Goal: Task Accomplishment & Management: Use online tool/utility

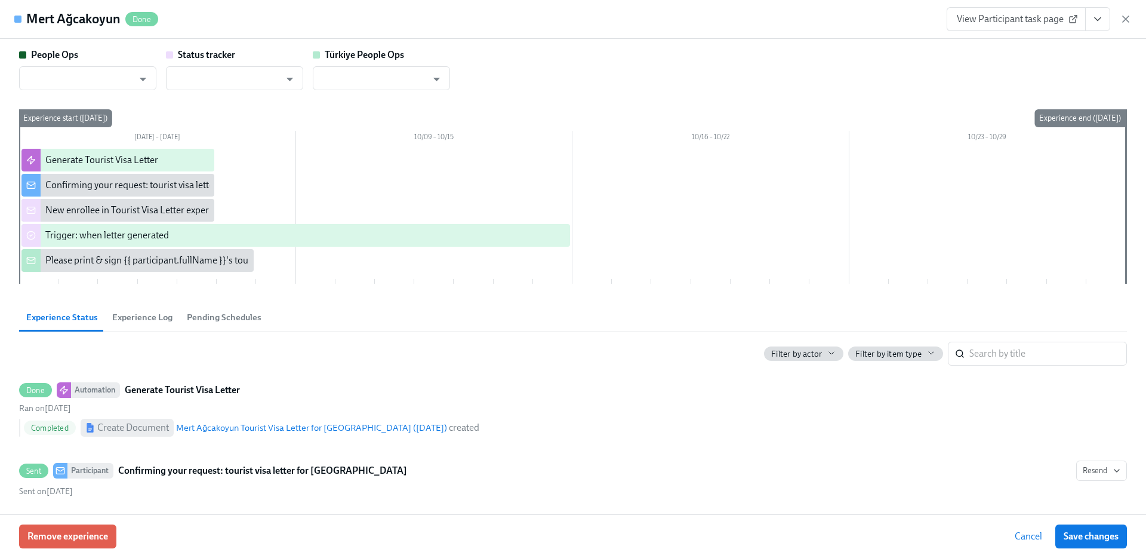
type input "[EMAIL_ADDRESS][DOMAIN_NAME]"
type input "Dado Customer Support"
type input "[EMAIL_ADDRESS][DOMAIN_NAME]"
type input "Dado Customer Support"
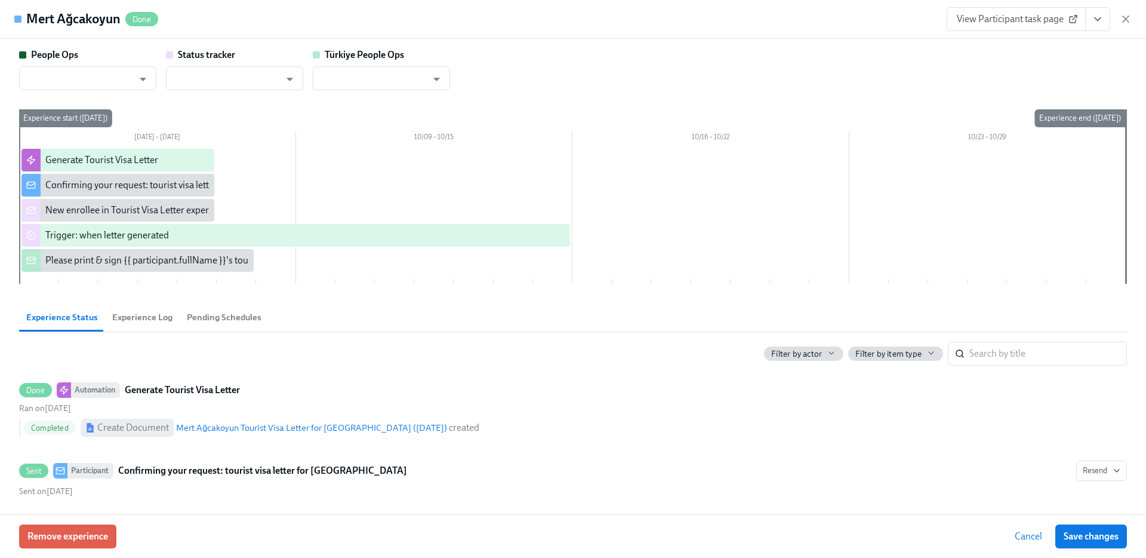
type input "people@udemy.com"
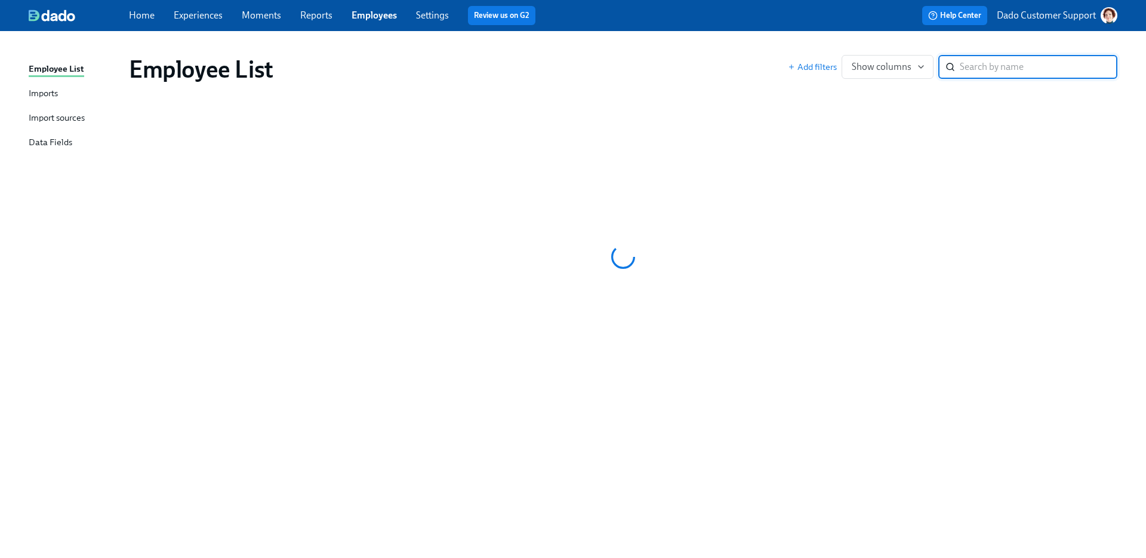
click at [1017, 69] on input "search" at bounding box center [1039, 67] width 158 height 24
paste input "[PERSON_NAME]"
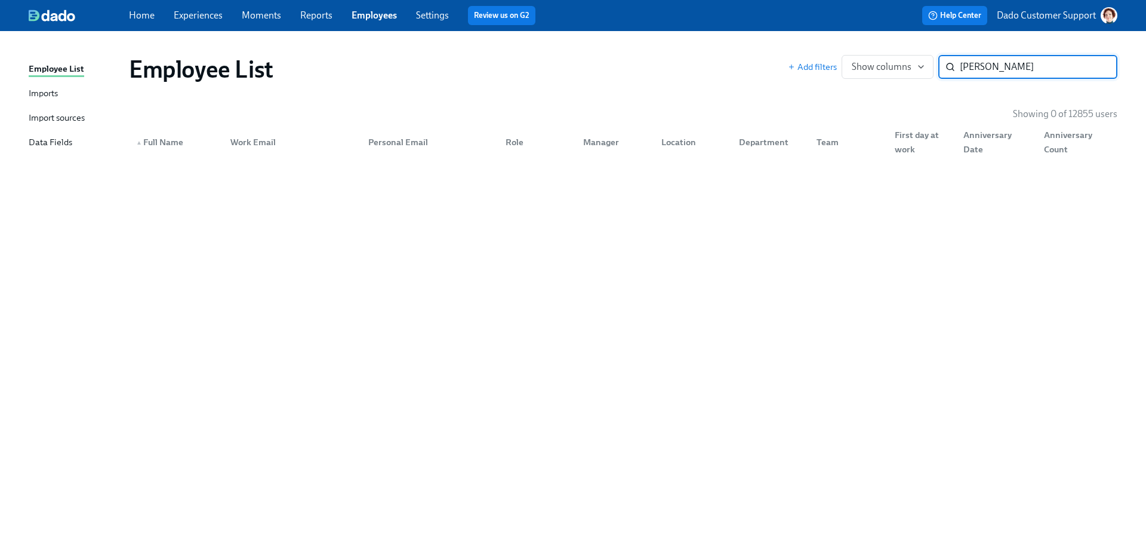
type input "[PERSON_NAME]"
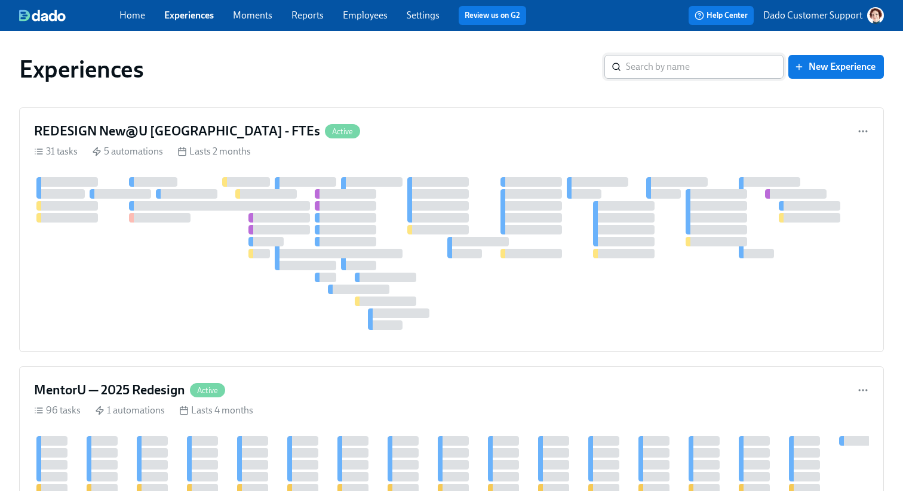
click at [651, 73] on input "search" at bounding box center [705, 67] width 158 height 24
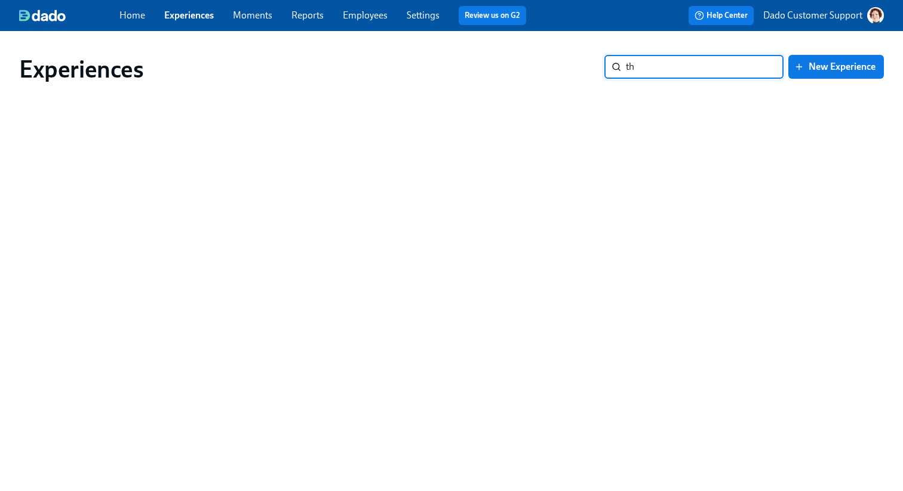
type input "t"
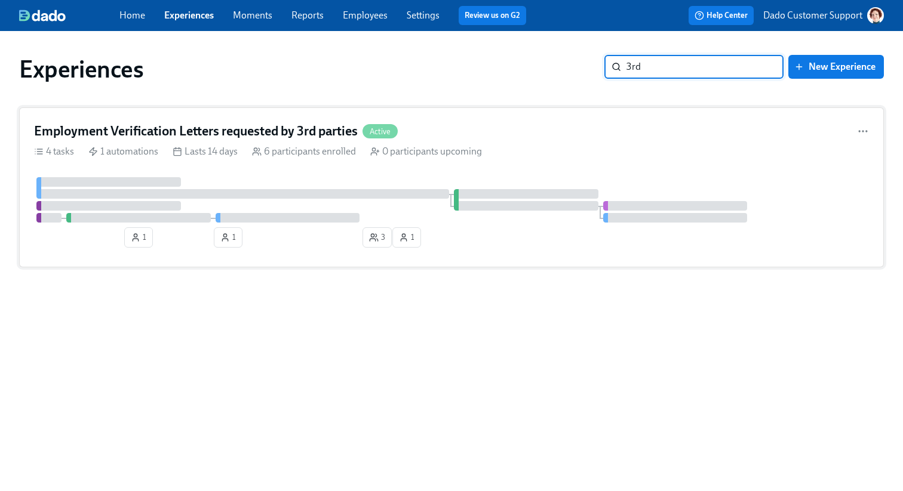
type input "3rd"
click at [356, 166] on div "Employment Verification Letters requested by 3rd parties Active 4 tasks 1 autom…" at bounding box center [451, 187] width 864 height 160
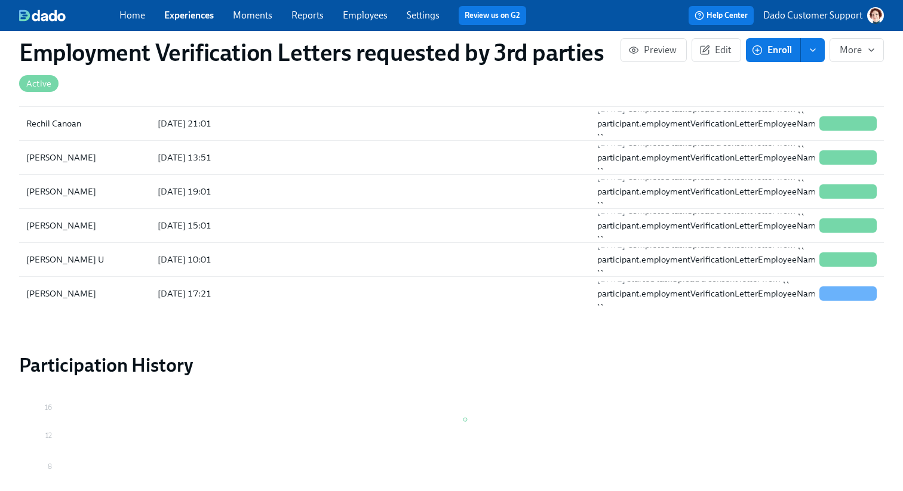
scroll to position [1146, 0]
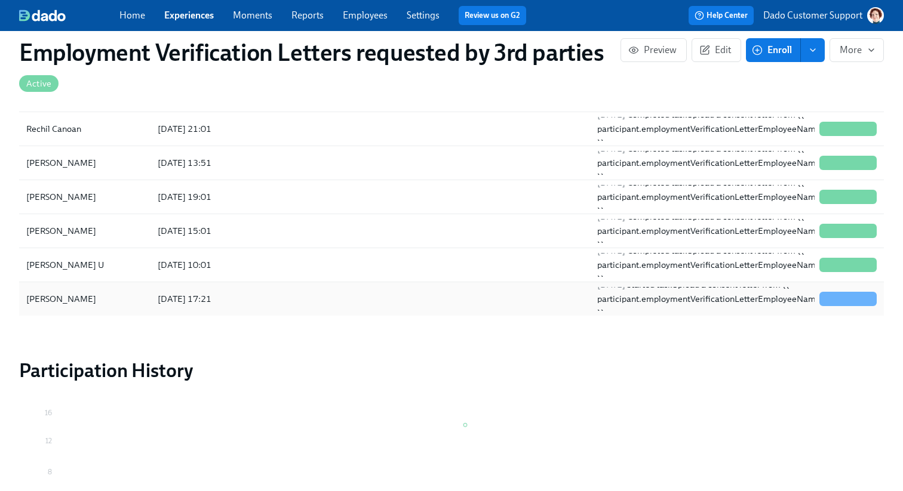
click at [76, 306] on div "Don S" at bounding box center [84, 299] width 127 height 24
